Goal: Information Seeking & Learning: Learn about a topic

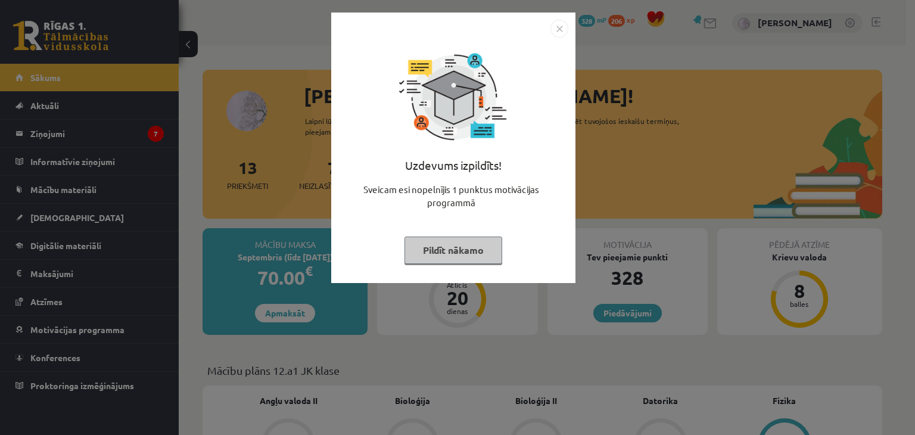
click at [470, 254] on button "Pildīt nākamo" at bounding box center [454, 250] width 98 height 27
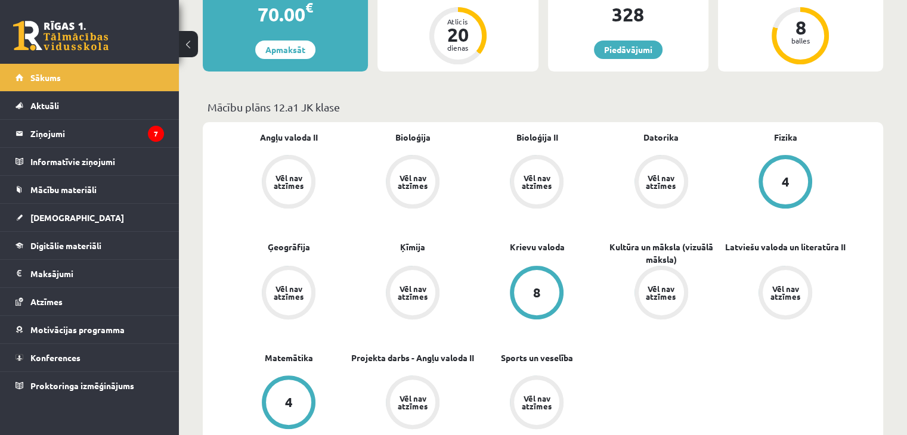
scroll to position [261, 0]
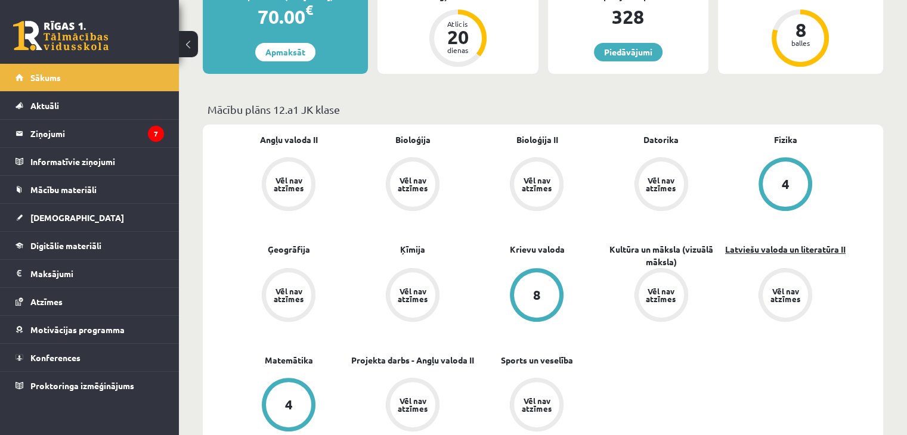
click at [758, 254] on link "Latviešu valoda un literatūra II" at bounding box center [785, 249] width 120 height 13
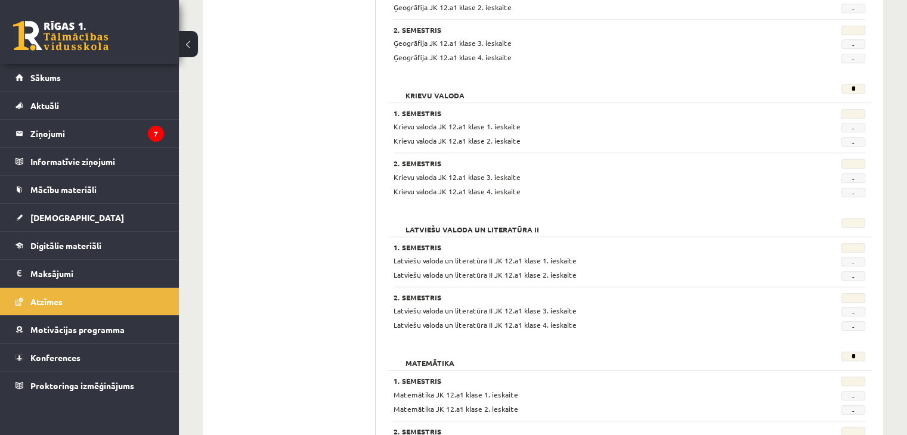
scroll to position [782, 0]
click at [51, 196] on link "Mācību materiāli" at bounding box center [89, 189] width 148 height 27
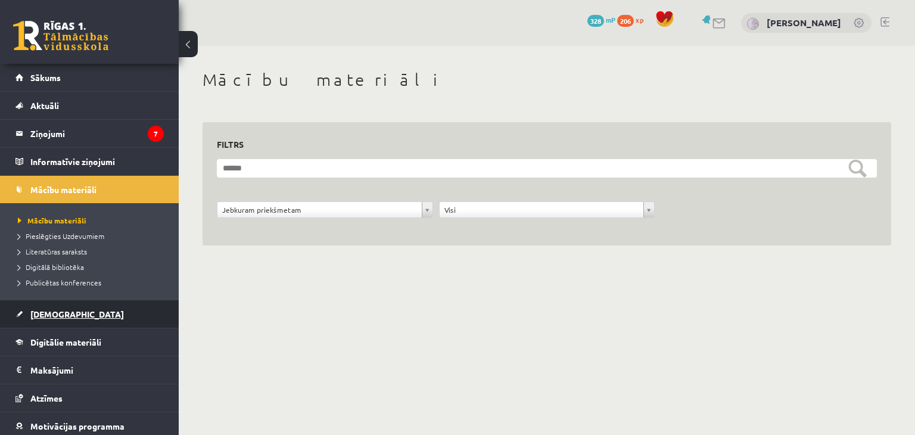
click at [54, 318] on span "[DEMOGRAPHIC_DATA]" at bounding box center [77, 314] width 94 height 11
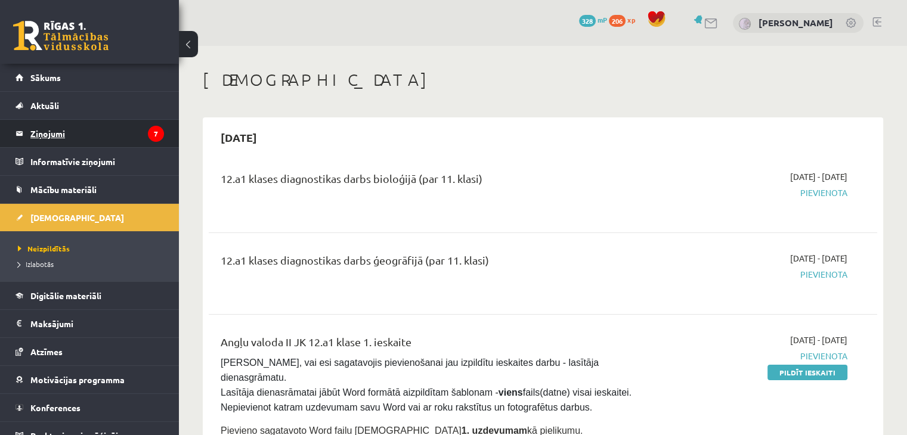
click at [42, 132] on legend "Ziņojumi 7" at bounding box center [97, 133] width 134 height 27
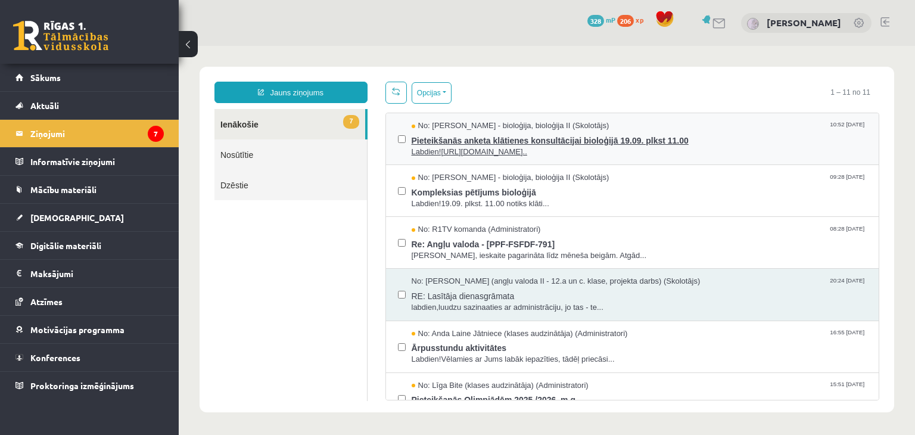
click at [659, 149] on span "Labdien!https://docs.google.com/forms/d/e/1FAIpQLScgFa-OK..." at bounding box center [640, 152] width 456 height 11
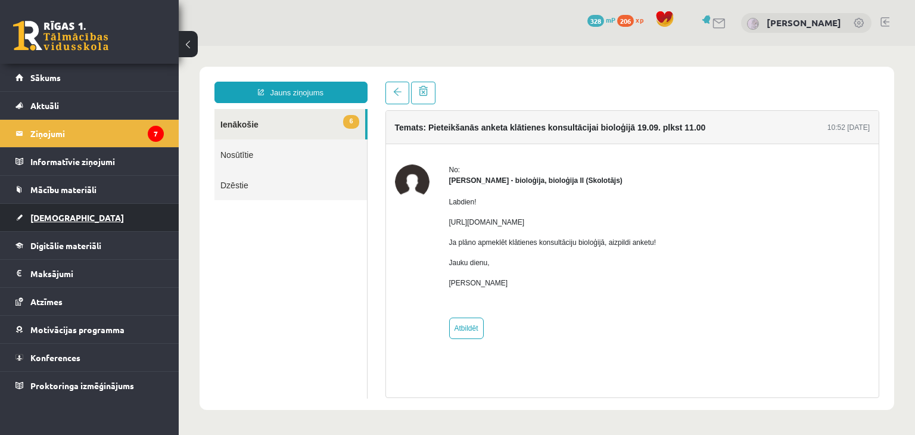
click at [56, 206] on link "[DEMOGRAPHIC_DATA]" at bounding box center [89, 217] width 148 height 27
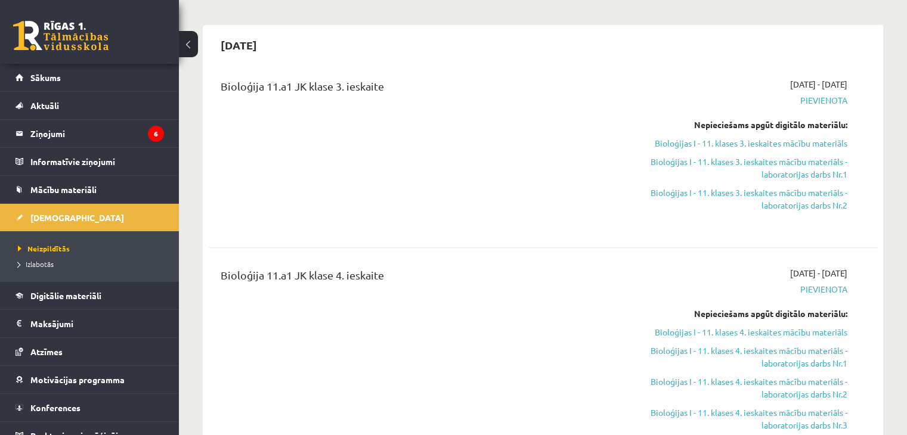
scroll to position [911, 0]
click at [737, 141] on link "Bioloģijas I - 11. klases 3. ieskaites mācību materiāls" at bounding box center [748, 142] width 197 height 13
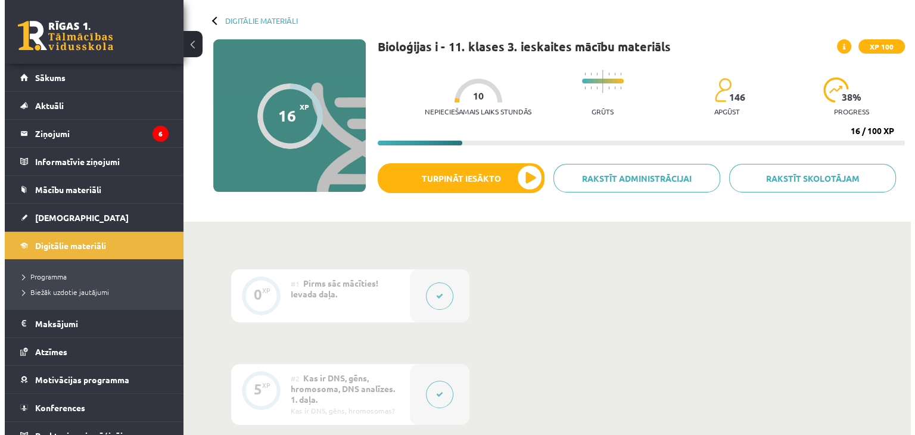
scroll to position [51, 0]
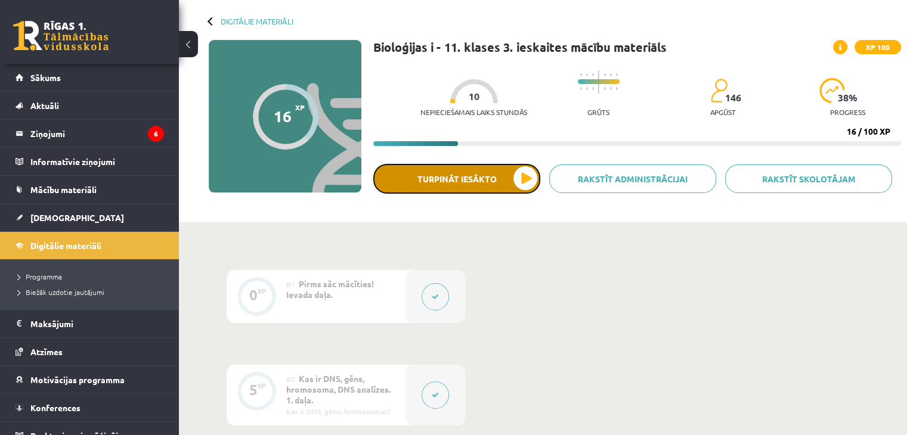
click at [492, 179] on button "Turpināt iesākto" at bounding box center [456, 179] width 167 height 30
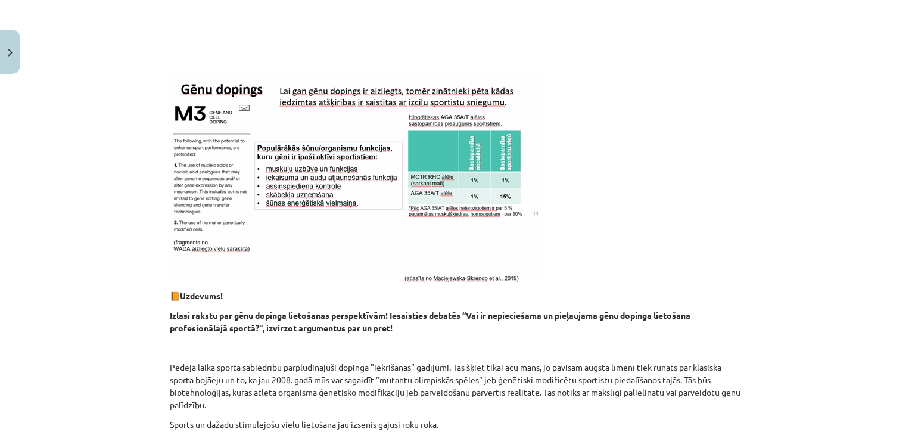
scroll to position [1333, 0]
click at [410, 129] on img at bounding box center [356, 177] width 372 height 209
click at [357, 158] on img at bounding box center [356, 177] width 372 height 209
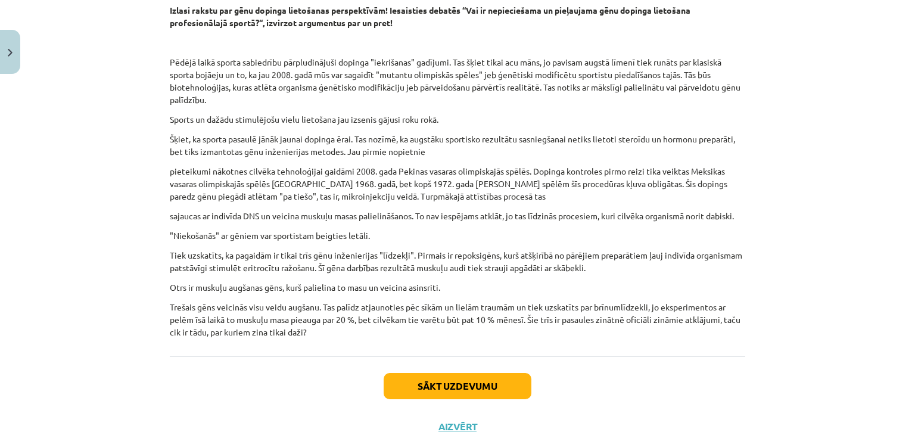
scroll to position [1646, 0]
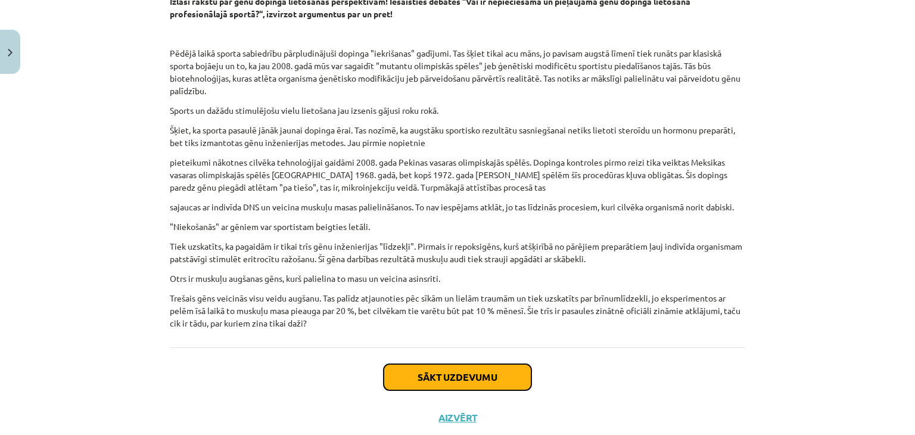
click at [439, 370] on button "Sākt uzdevumu" at bounding box center [458, 377] width 148 height 26
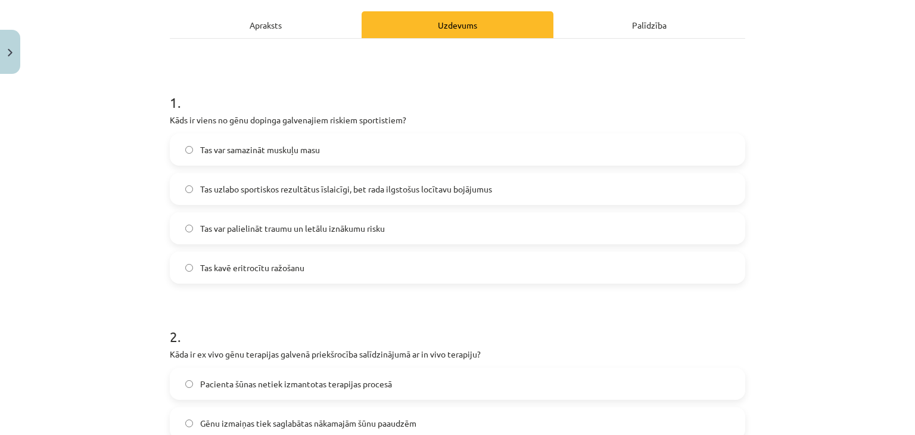
scroll to position [163, 0]
click at [284, 263] on span "Tas kavē eritrocītu ražošanu" at bounding box center [252, 268] width 104 height 13
click at [284, 192] on span "Tas uzlabo sportiskos rezultātus īslaicīgi, bet rada ilgstošus locītavu bojājum…" at bounding box center [346, 190] width 292 height 13
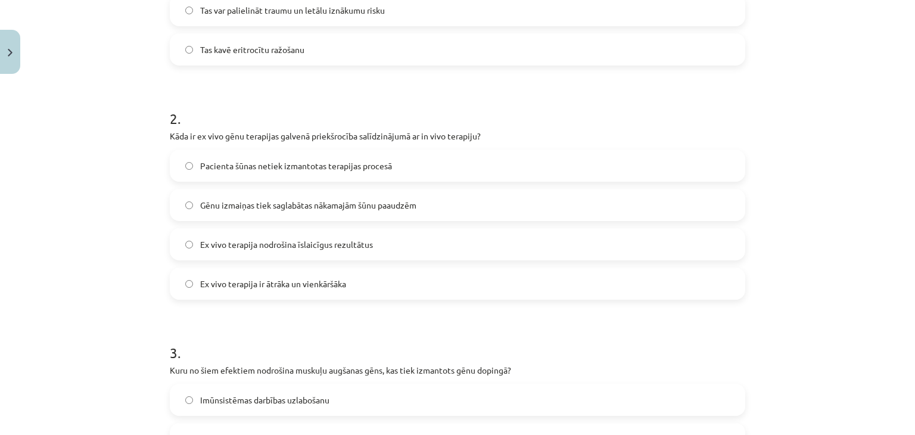
scroll to position [429, 0]
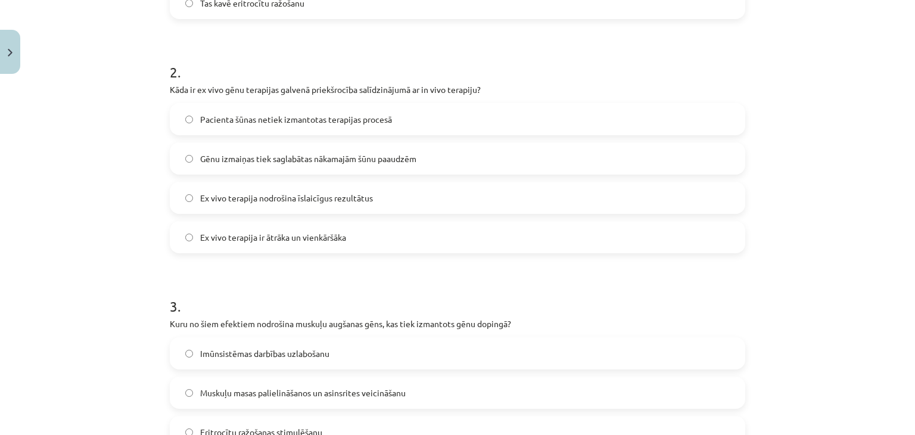
click at [339, 166] on label "Gēnu izmaiņas tiek saglabātas nākamajām šūnu paaudzēm" at bounding box center [457, 159] width 573 height 30
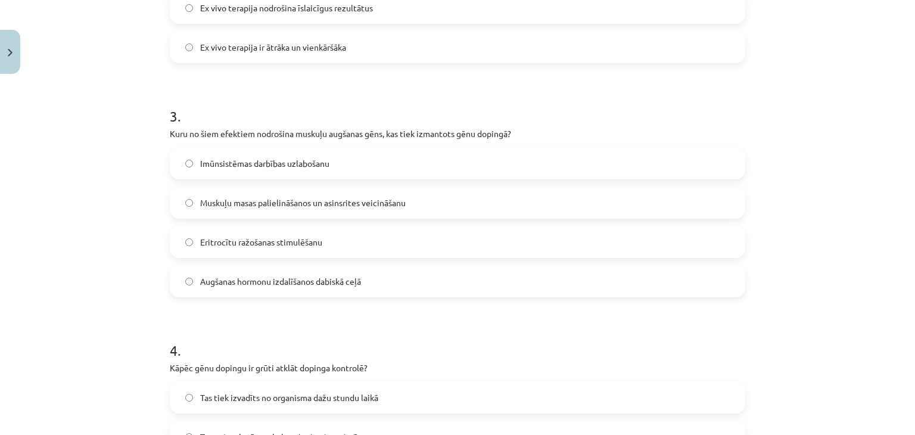
scroll to position [625, 0]
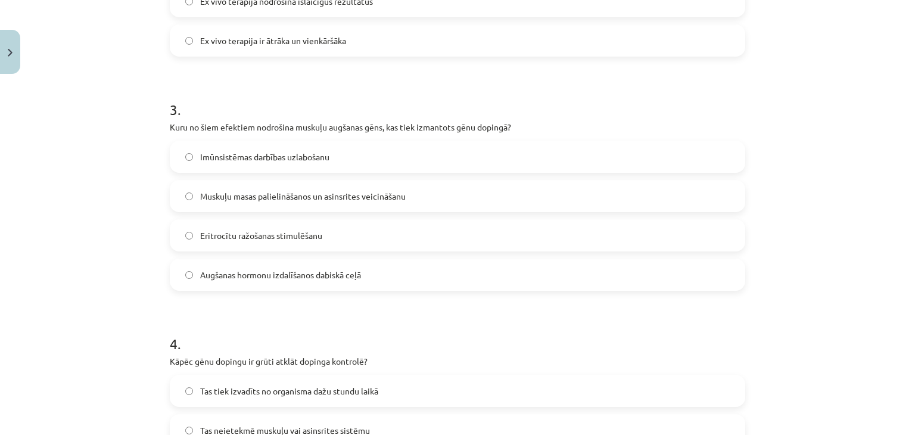
click at [322, 191] on span "Muskuļu masas palielināšanos un asinsrites veicināšanu" at bounding box center [303, 196] width 206 height 13
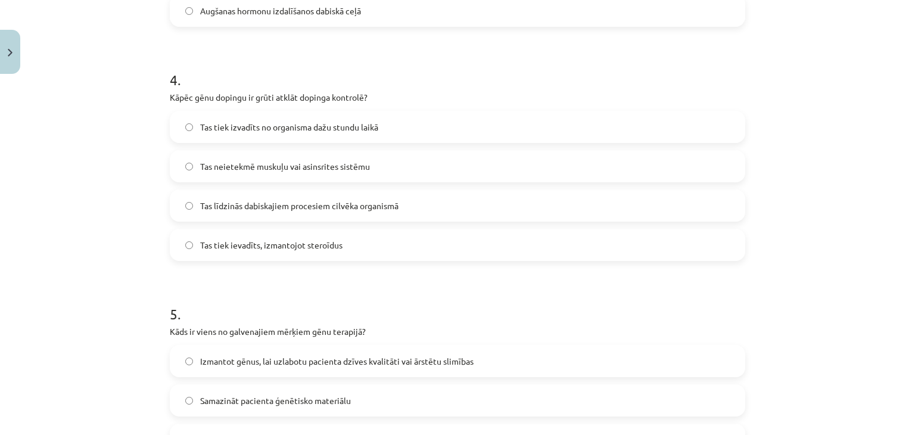
scroll to position [892, 0]
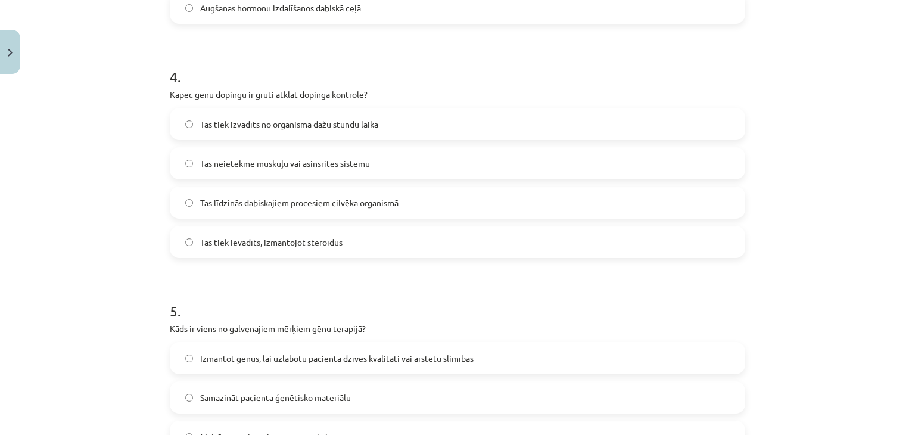
click at [310, 215] on label "Tas līdzinās dabiskajiem procesiem cilvēka organismā" at bounding box center [457, 203] width 573 height 30
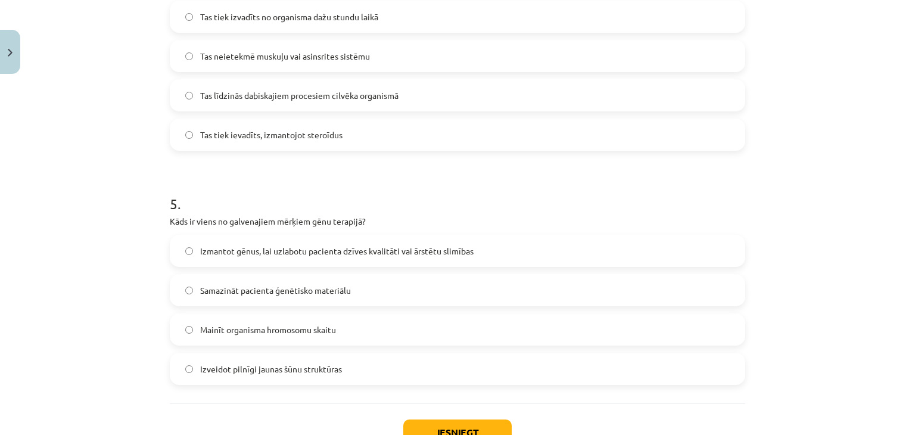
scroll to position [1047, 0]
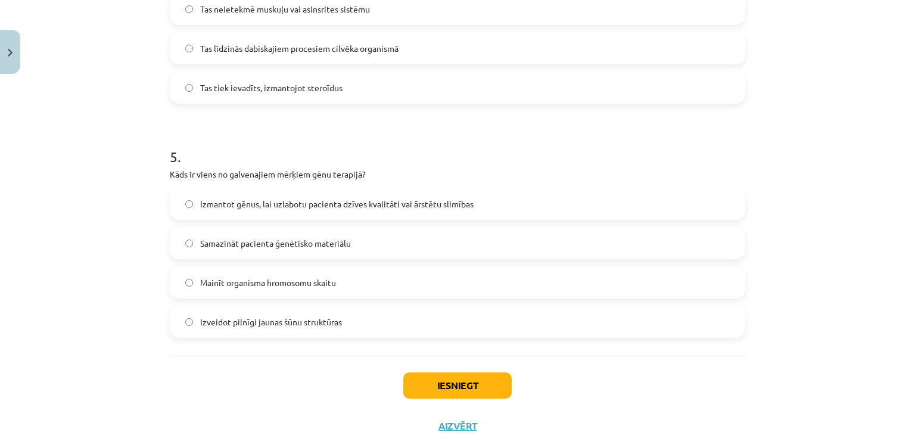
click at [310, 215] on label "Izmantot gēnus, lai uzlabotu pacienta dzīves kvalitāti vai ārstētu slimības" at bounding box center [457, 204] width 573 height 30
click at [426, 386] on button "Iesniegt" at bounding box center [458, 386] width 108 height 26
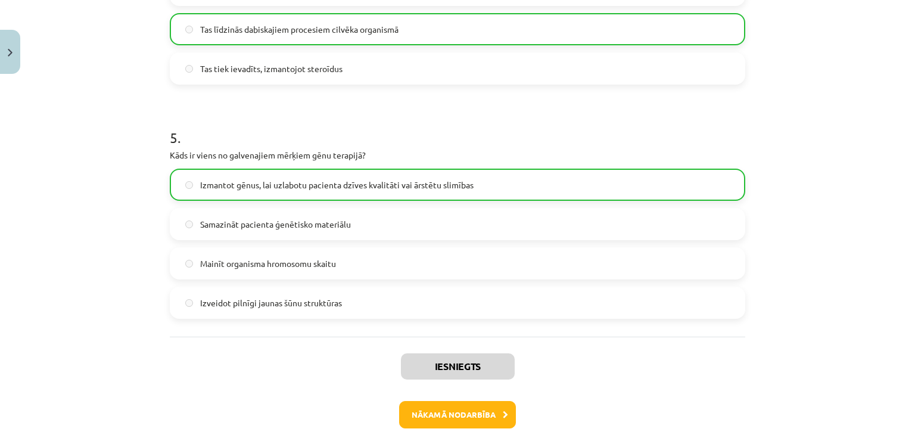
scroll to position [1125, 0]
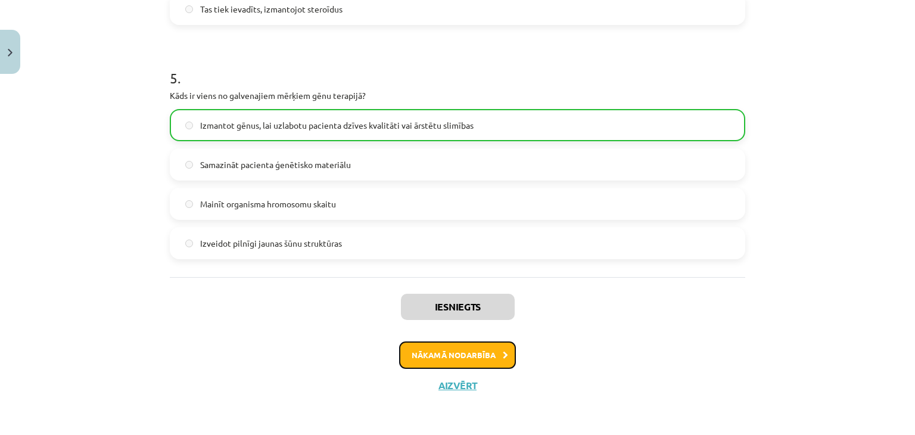
click at [463, 346] on button "Nākamā nodarbība" at bounding box center [457, 355] width 117 height 27
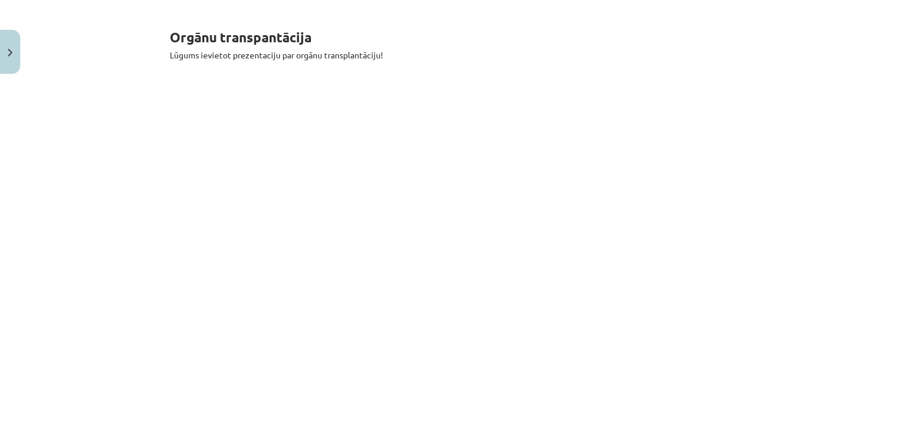
scroll to position [215, 0]
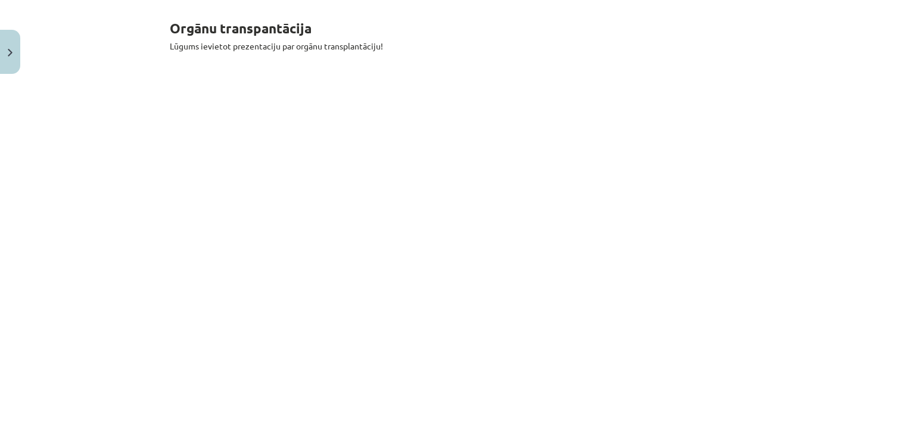
click at [66, 226] on div "Mācību tēma: Bioloģijas i - 11. klases 3. ieskaites mācību materiāls #7 Kā note…" at bounding box center [457, 217] width 915 height 435
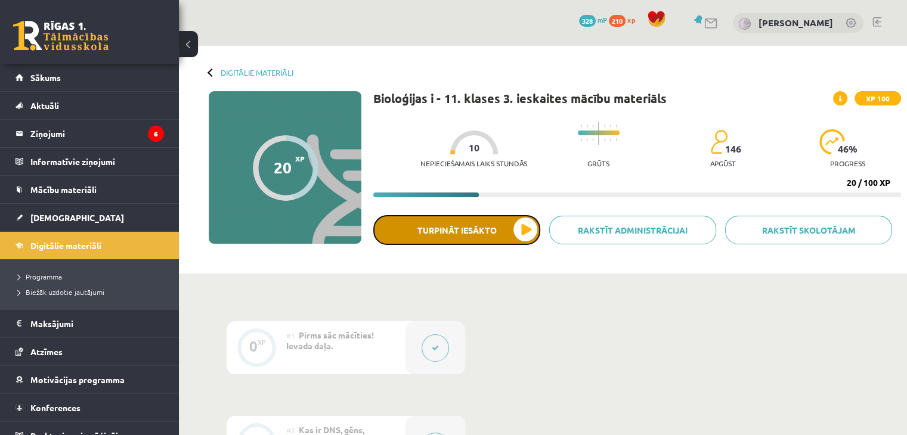
click at [443, 236] on button "Turpināt iesākto" at bounding box center [456, 230] width 167 height 30
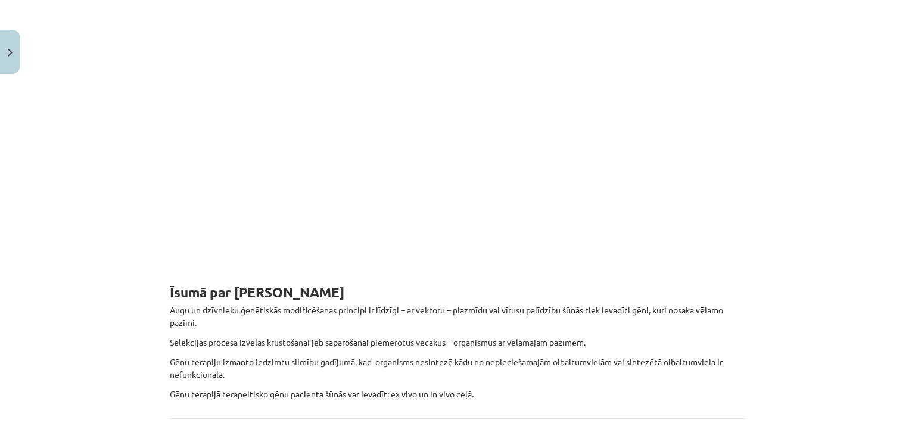
scroll to position [482, 0]
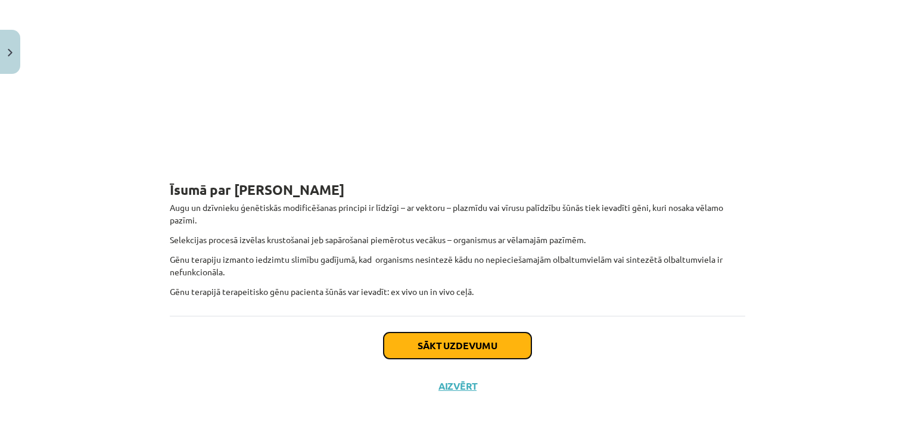
click at [446, 339] on button "Sākt uzdevumu" at bounding box center [458, 346] width 148 height 26
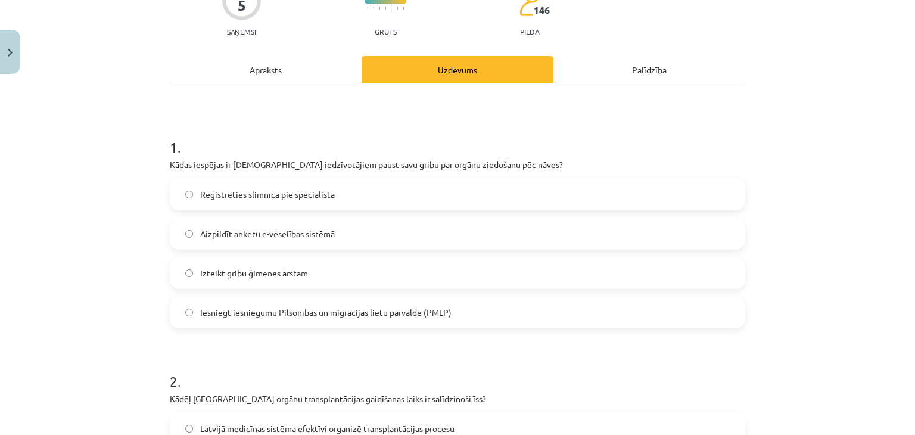
scroll to position [123, 0]
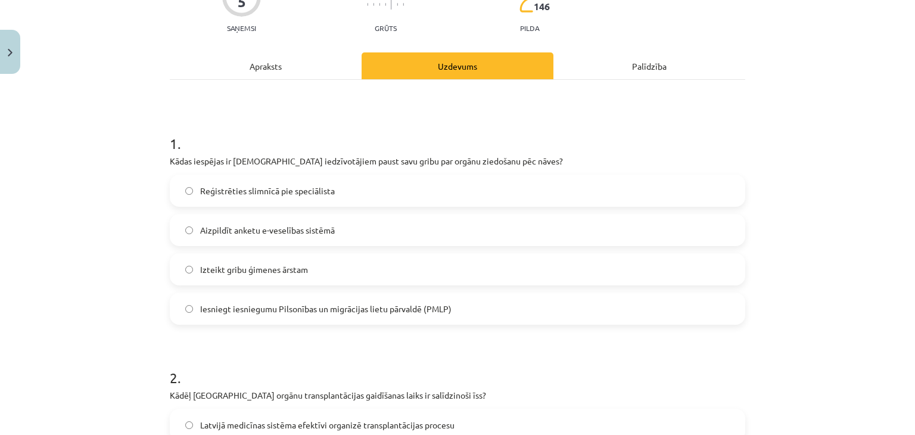
click at [417, 243] on label "Aizpildīt anketu e-veselības sistēmā" at bounding box center [457, 230] width 573 height 30
click at [385, 322] on label "Iesniegt iesniegumu Pilsonības un migrācijas lietu pārvaldē (PMLP)" at bounding box center [457, 309] width 573 height 30
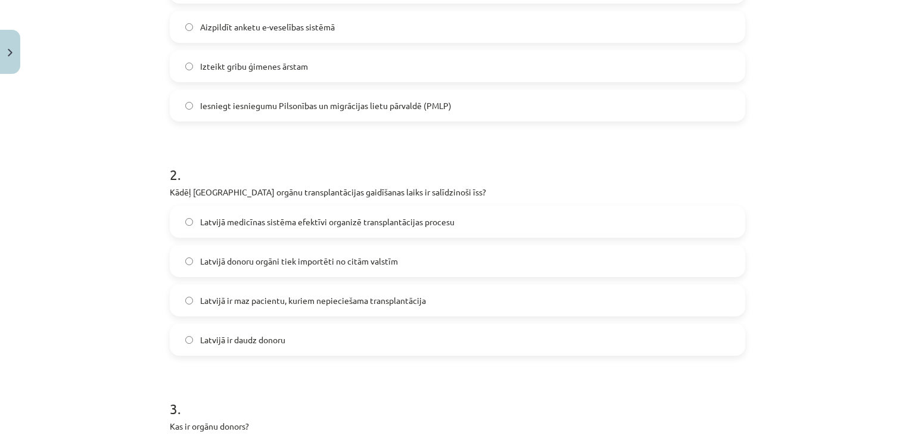
scroll to position [366, 0]
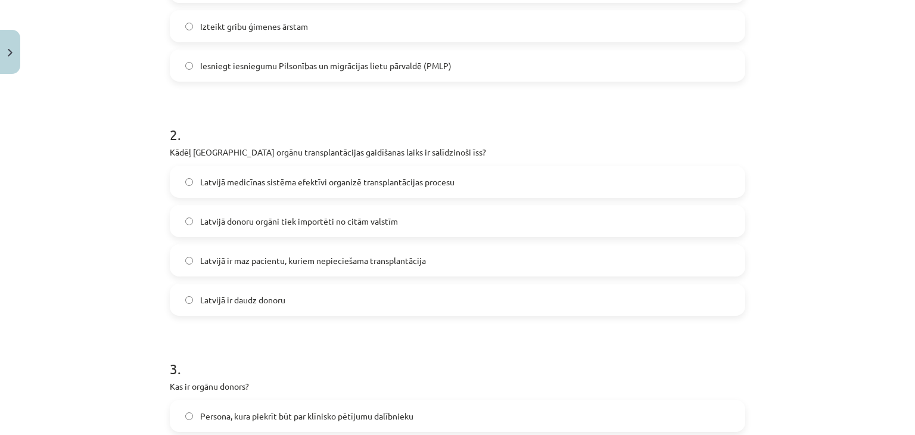
click at [393, 308] on label "Latvijā ir daudz donoru" at bounding box center [457, 300] width 573 height 30
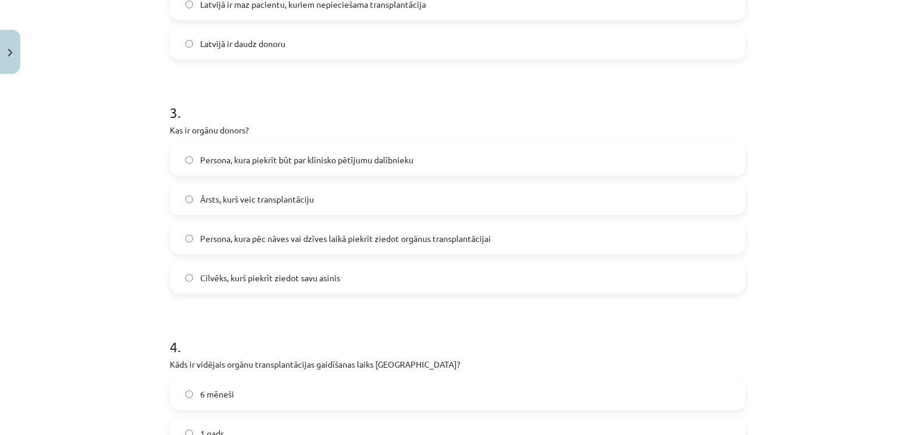
scroll to position [622, 0]
click at [425, 228] on label "Persona, kura pēc nāves vai dzīves laikā piekrīt ziedot orgānus transplantācijai" at bounding box center [457, 239] width 573 height 30
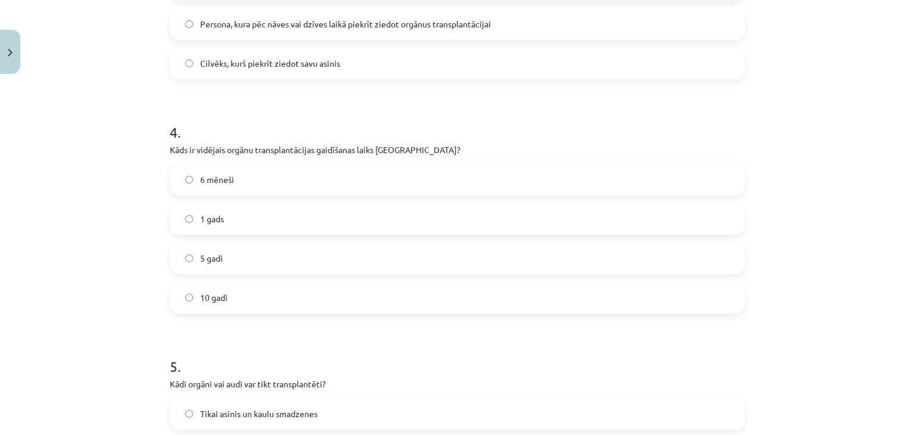
scroll to position [839, 0]
click at [331, 224] on label "1 gads" at bounding box center [457, 217] width 573 height 30
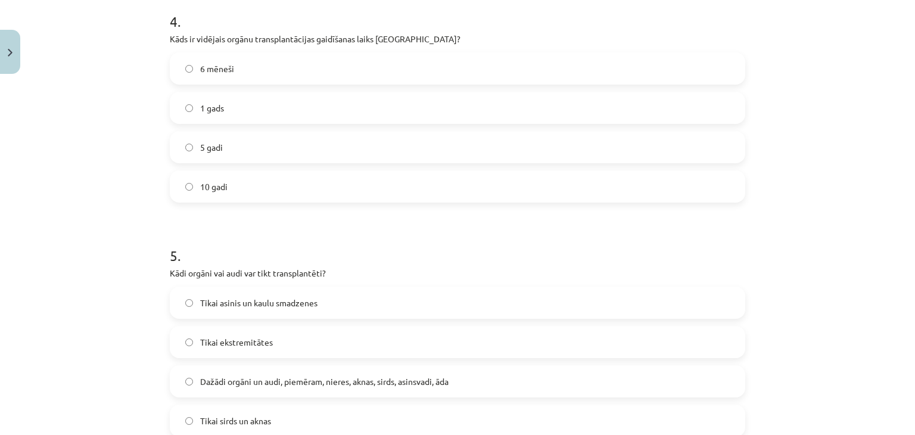
scroll to position [1023, 0]
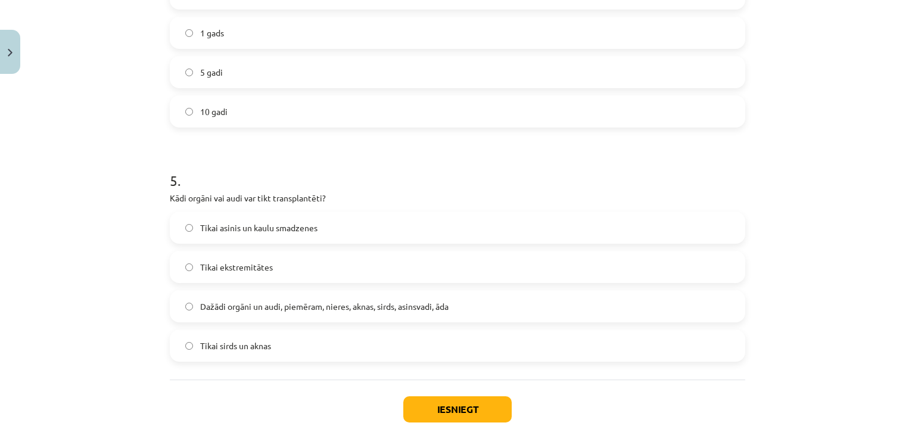
click at [293, 306] on span "Dažādi orgāni un audi, piemēram, nieres, aknas, sirds, asinsvadi, āda" at bounding box center [324, 306] width 249 height 13
click at [403, 272] on label "Tikai ekstremitātes" at bounding box center [457, 267] width 573 height 30
click at [440, 406] on button "Iesniegt" at bounding box center [458, 409] width 108 height 26
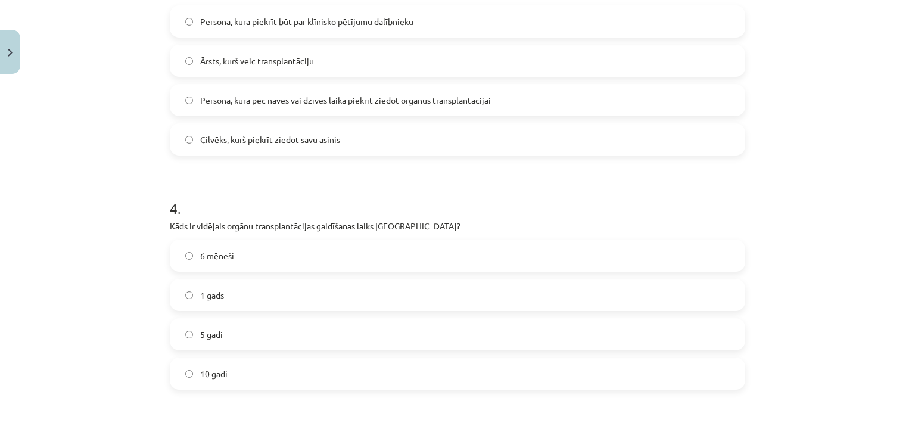
scroll to position [1087, 0]
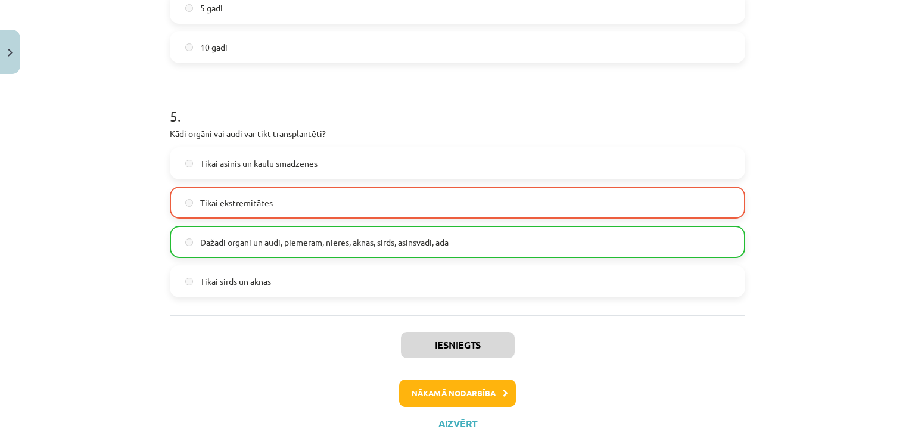
click at [311, 255] on label "Dažādi orgāni un audi, piemēram, nieres, aknas, sirds, asinsvadi, āda" at bounding box center [457, 242] width 573 height 30
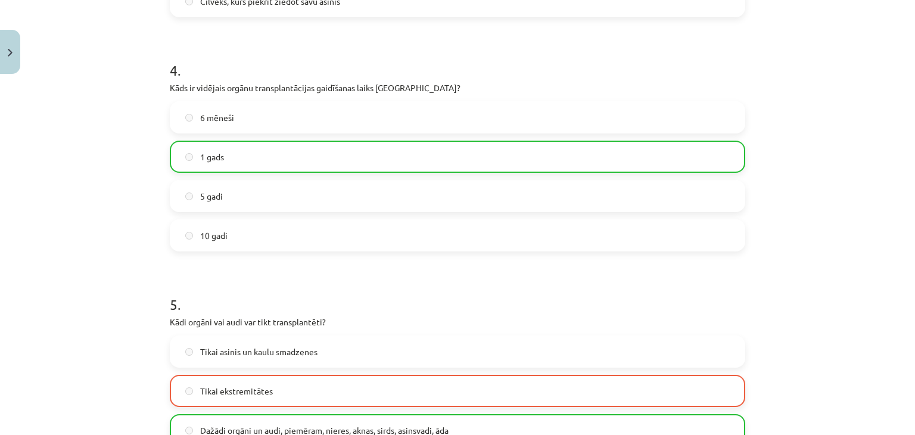
scroll to position [1100, 0]
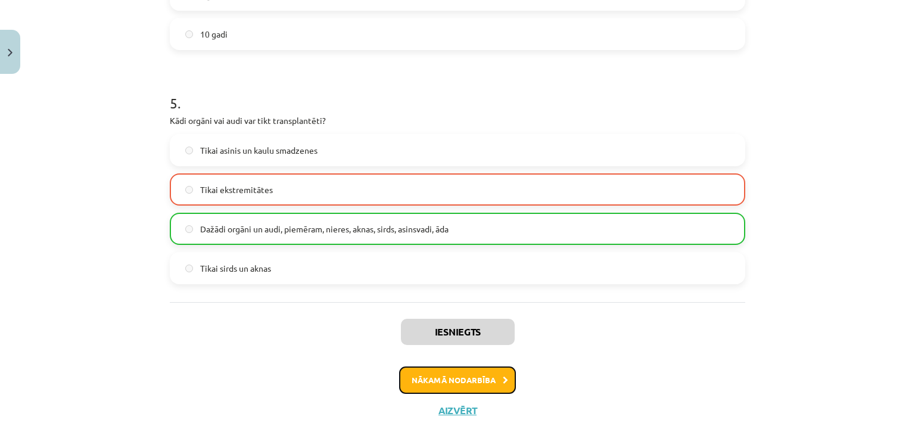
click at [465, 375] on button "Nākamā nodarbība" at bounding box center [457, 380] width 117 height 27
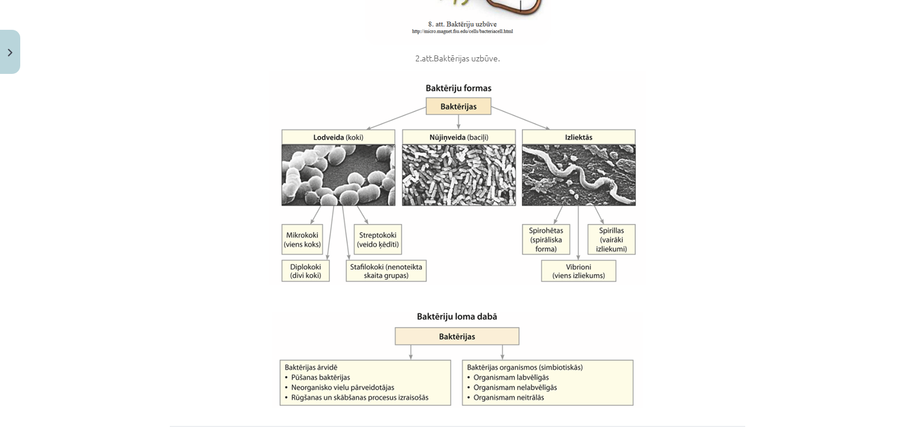
scroll to position [2015, 0]
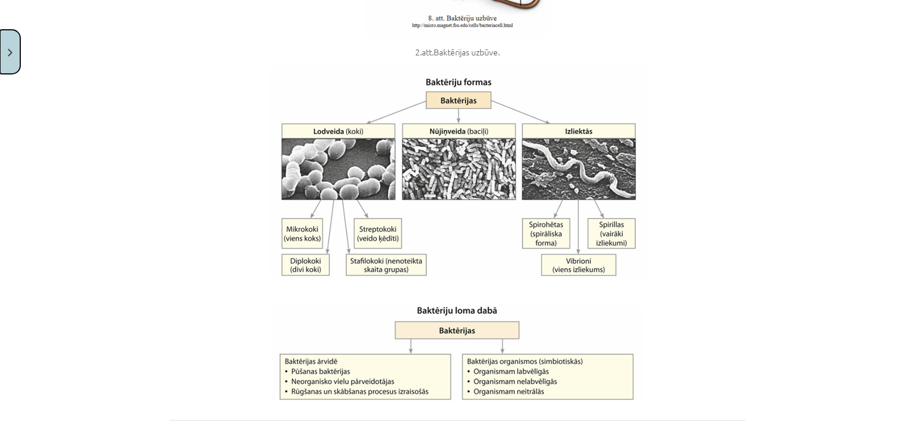
click at [10, 49] on img "Close" at bounding box center [10, 53] width 5 height 8
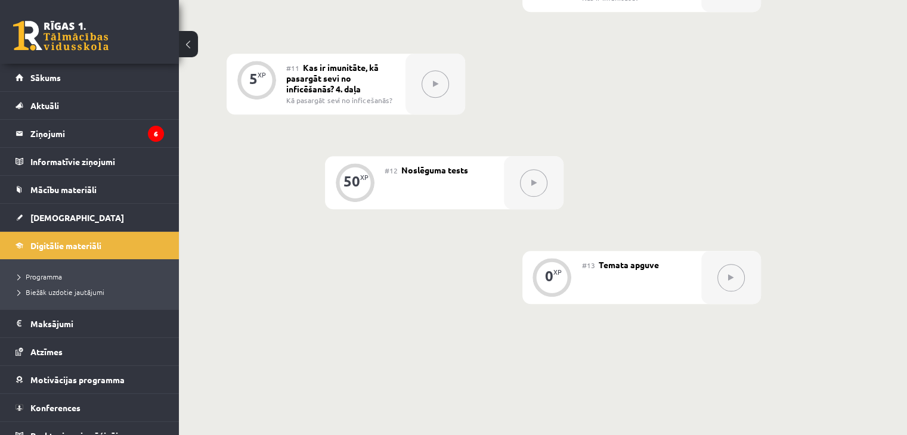
scroll to position [1384, 0]
